Goal: Task Accomplishment & Management: Manage account settings

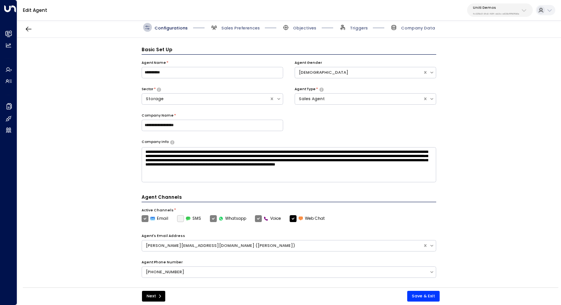
scroll to position [8, 0]
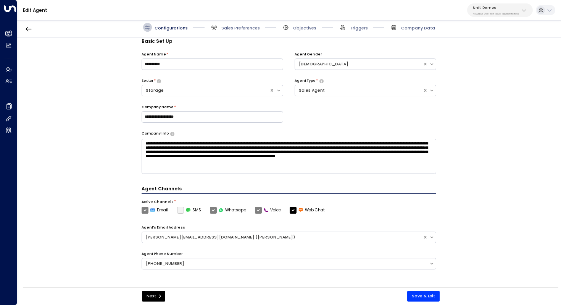
click at [488, 6] on p "Uniti Demos" at bounding box center [496, 7] width 47 height 5
type input "*******"
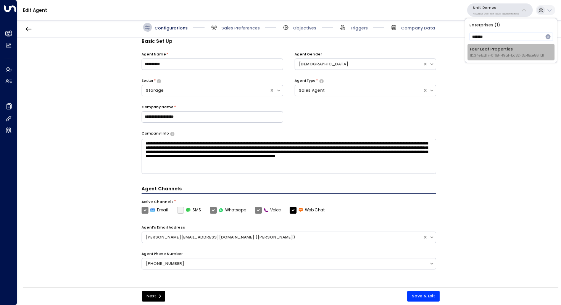
click at [482, 47] on div "Four Leaf Properties ID: 34e1cd17-0f68-49af-bd32-3c48ce8611d1" at bounding box center [507, 52] width 74 height 12
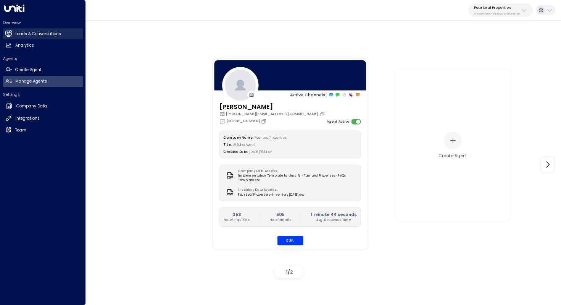
click at [49, 35] on h2 "Leads & Conversations" at bounding box center [38, 34] width 46 height 6
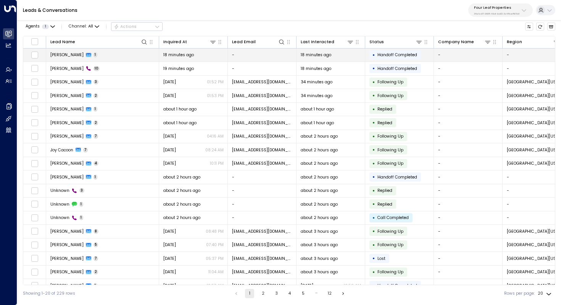
click at [116, 56] on td "[PERSON_NAME] 1" at bounding box center [102, 54] width 113 height 13
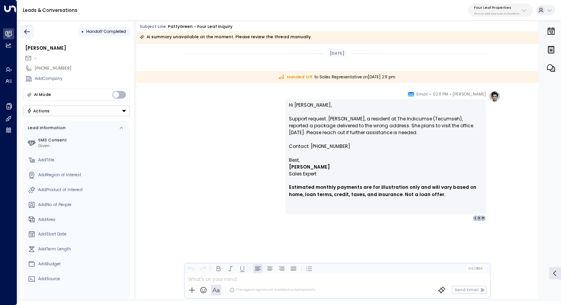
click at [27, 32] on icon "button" at bounding box center [27, 32] width 8 height 8
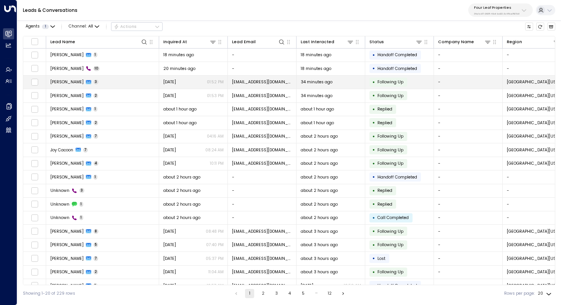
click at [114, 83] on td "[PERSON_NAME] 3" at bounding box center [102, 82] width 113 height 13
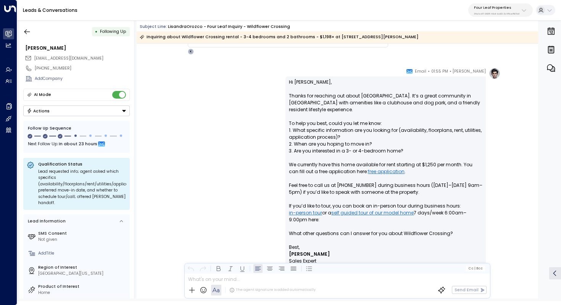
scroll to position [446, 0]
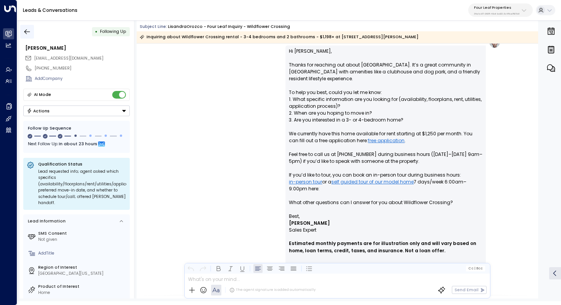
click at [27, 30] on icon "button" at bounding box center [27, 32] width 8 height 8
